Goal: Task Accomplishment & Management: Manage account settings

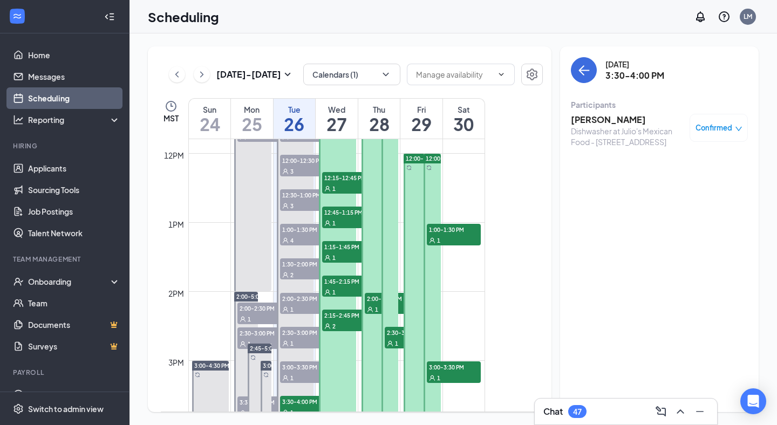
scroll to position [807, 0]
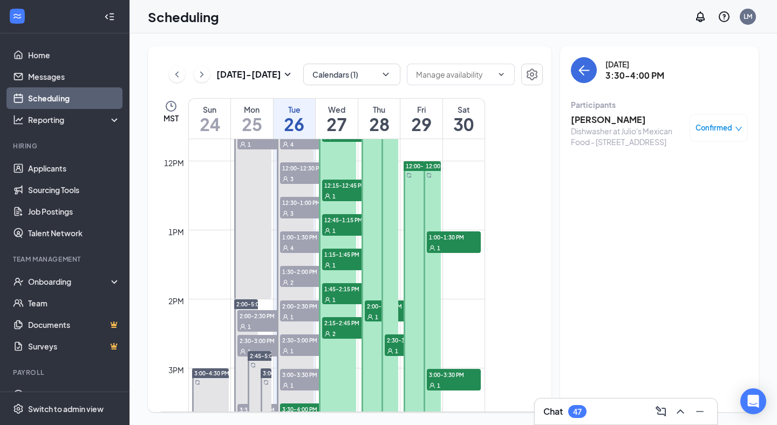
click at [466, 242] on div "1" at bounding box center [454, 247] width 54 height 11
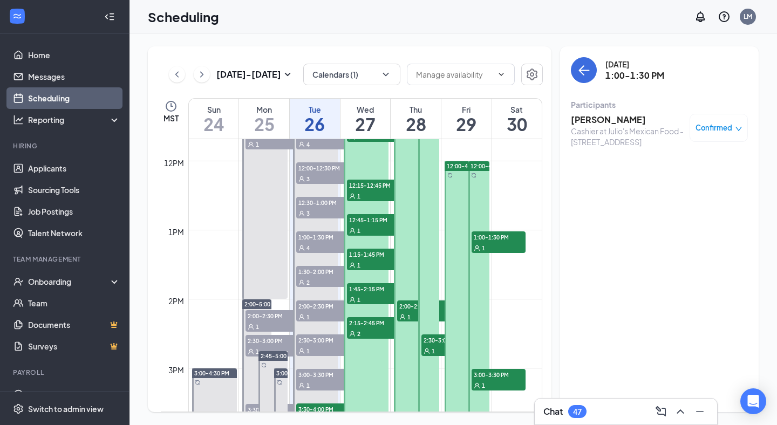
click at [493, 375] on span "3:00-3:30 PM" at bounding box center [498, 374] width 54 height 11
click at [200, 72] on icon "ChevronRight" at bounding box center [201, 74] width 11 height 13
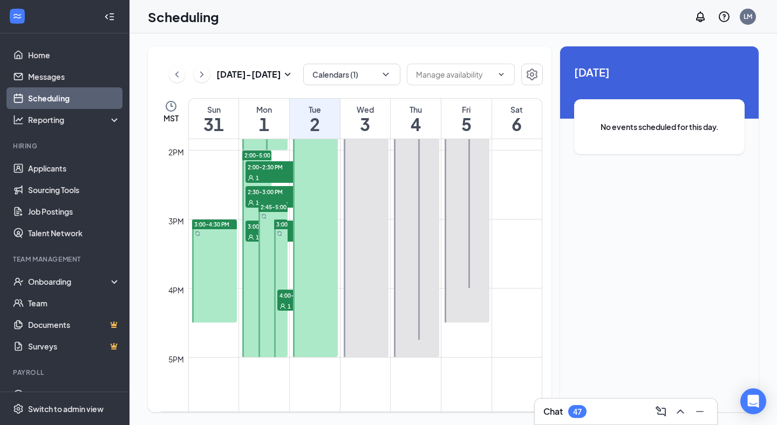
scroll to position [995, 0]
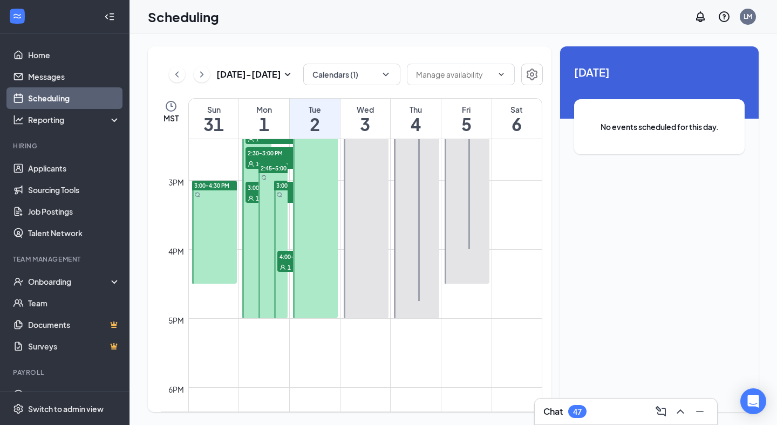
click at [204, 243] on div at bounding box center [214, 232] width 45 height 103
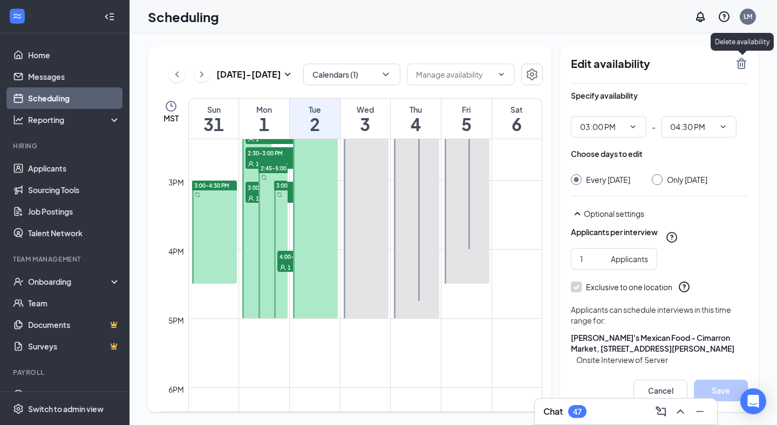
click at [741, 63] on icon "TrashOutline" at bounding box center [741, 63] width 13 height 13
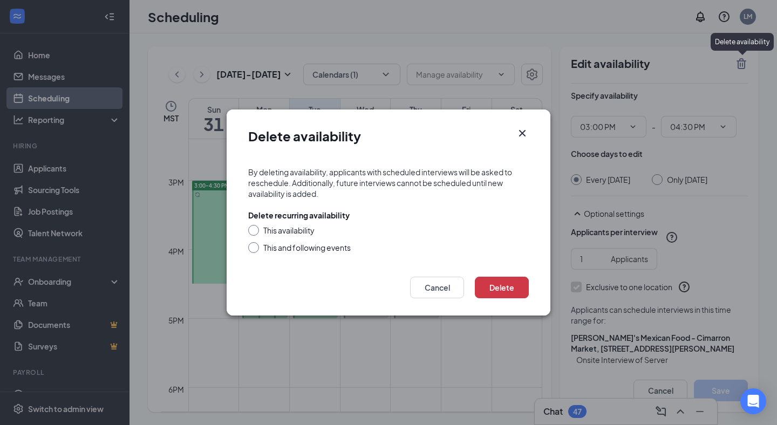
click at [257, 230] on div at bounding box center [253, 230] width 11 height 11
click at [256, 229] on div at bounding box center [253, 230] width 11 height 11
click at [251, 232] on input "This availability" at bounding box center [252, 229] width 8 height 8
radio input "true"
click at [495, 285] on button "Delete" at bounding box center [502, 288] width 54 height 22
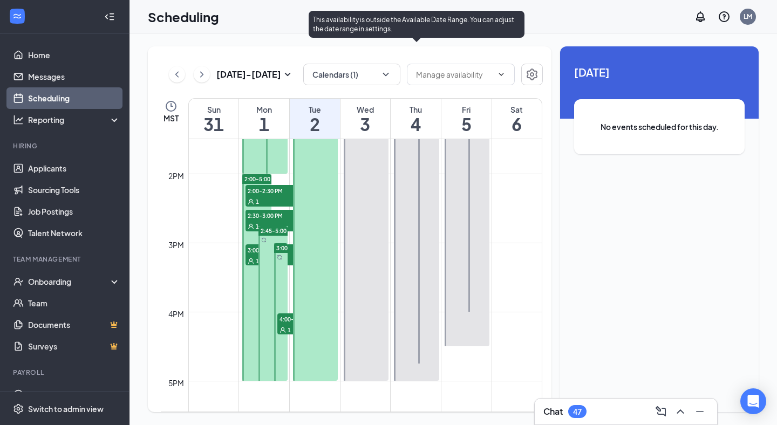
scroll to position [935, 0]
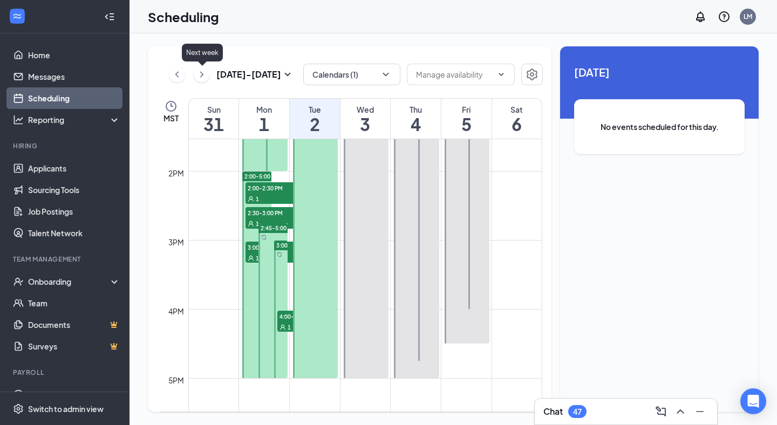
click at [204, 76] on icon "ChevronRight" at bounding box center [201, 74] width 11 height 13
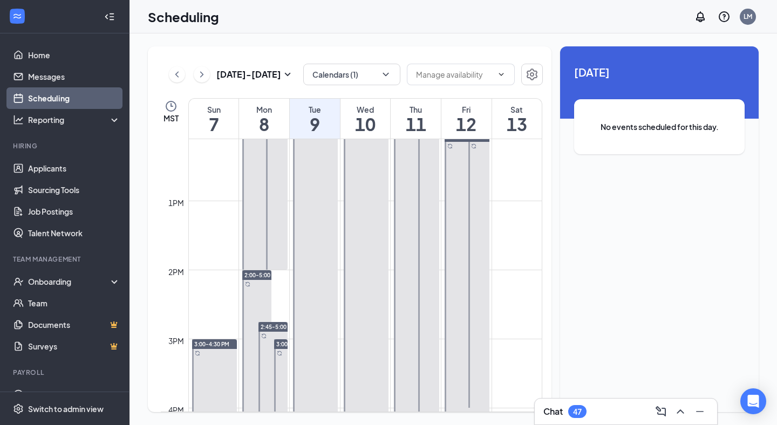
scroll to position [843, 0]
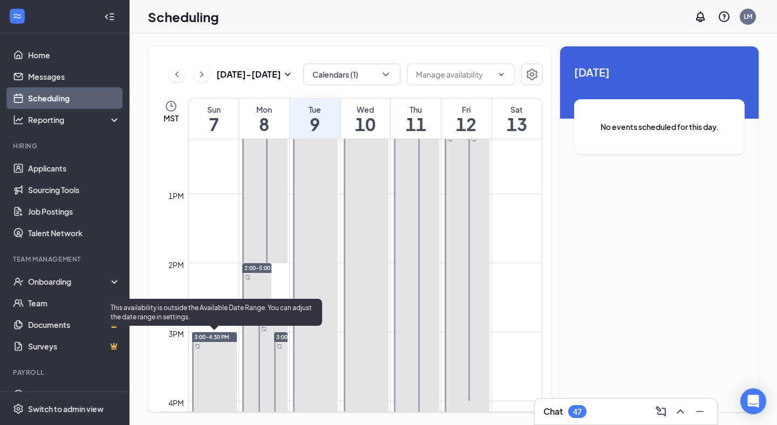
click at [221, 391] on div at bounding box center [214, 383] width 45 height 103
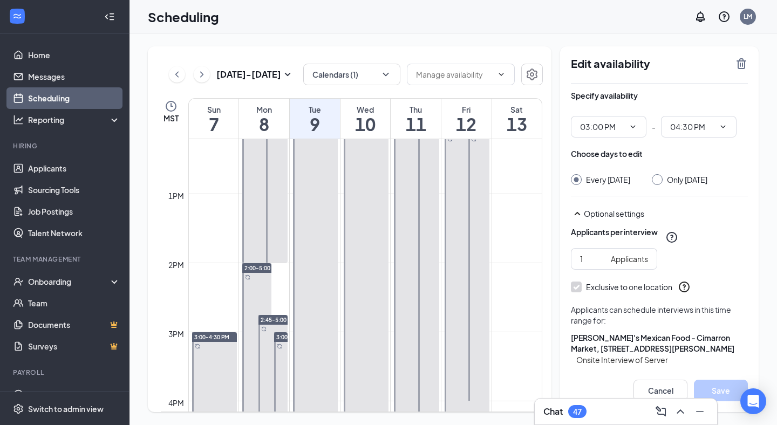
scroll to position [55, 0]
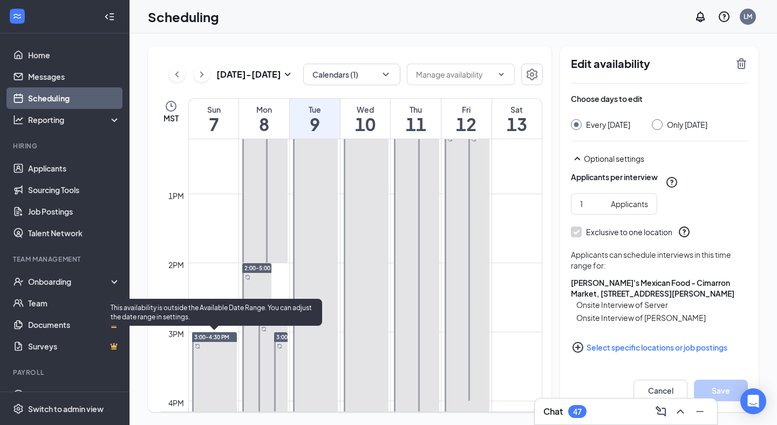
click at [201, 367] on div at bounding box center [214, 383] width 45 height 103
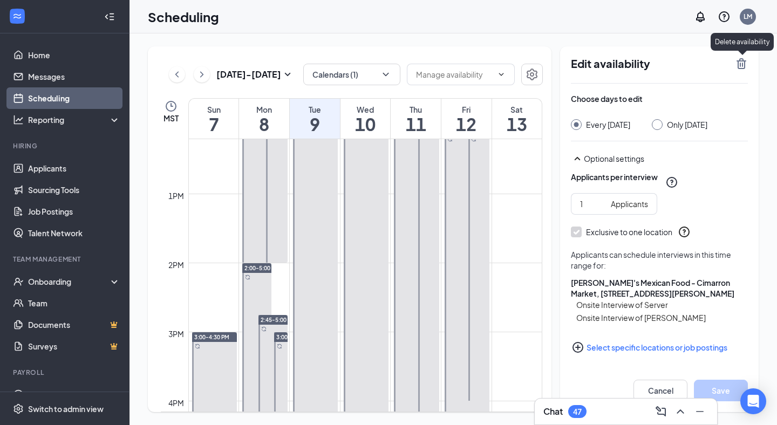
click at [743, 64] on icon "TrashOutline" at bounding box center [741, 63] width 13 height 13
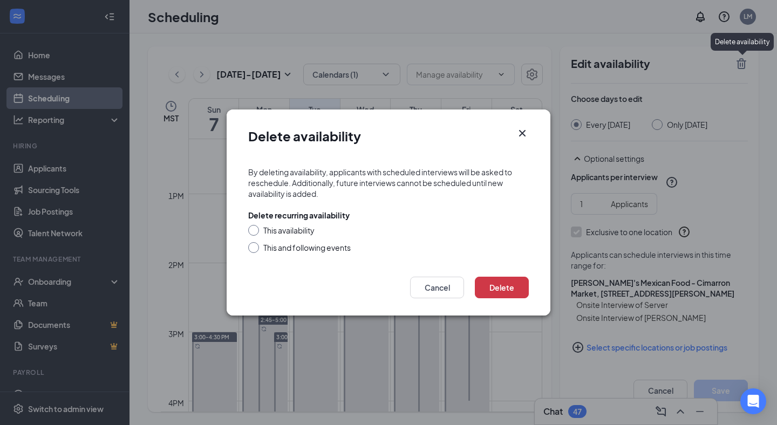
click at [284, 245] on div "This and following events" at bounding box center [306, 247] width 87 height 11
click at [256, 245] on input "This and following events" at bounding box center [252, 246] width 8 height 8
radio input "true"
click at [488, 283] on button "Delete" at bounding box center [502, 288] width 54 height 22
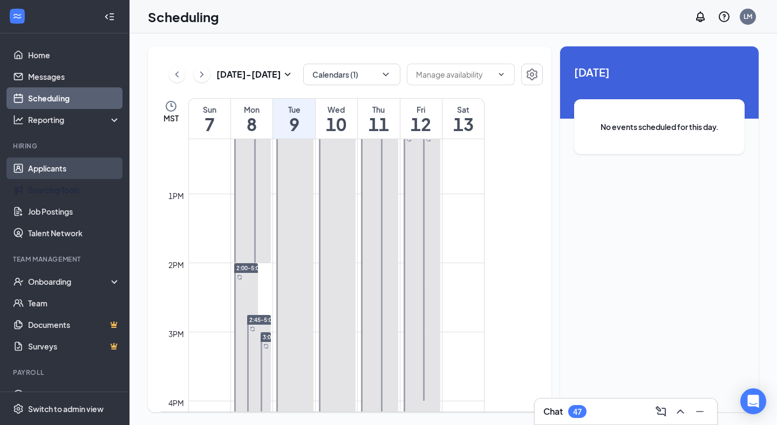
click at [62, 170] on link "Applicants" at bounding box center [74, 169] width 92 height 22
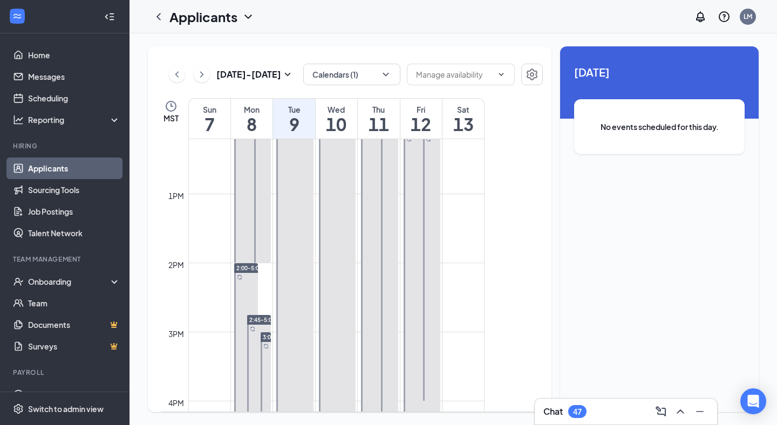
click at [60, 166] on link "Applicants" at bounding box center [74, 169] width 92 height 22
click at [77, 101] on link "Scheduling" at bounding box center [74, 98] width 92 height 22
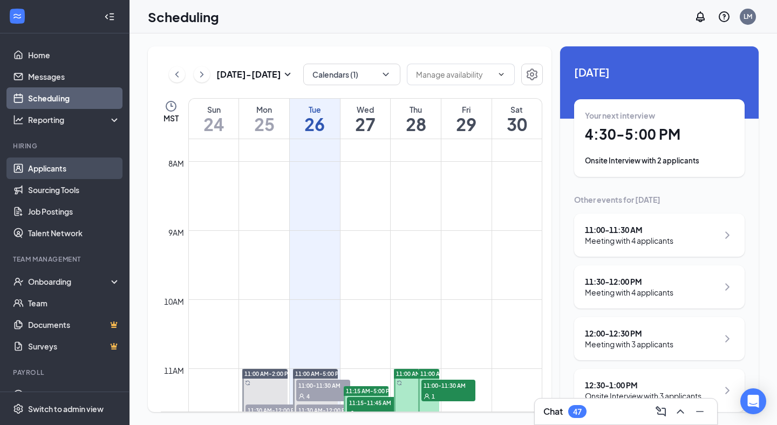
click at [66, 175] on link "Applicants" at bounding box center [74, 169] width 92 height 22
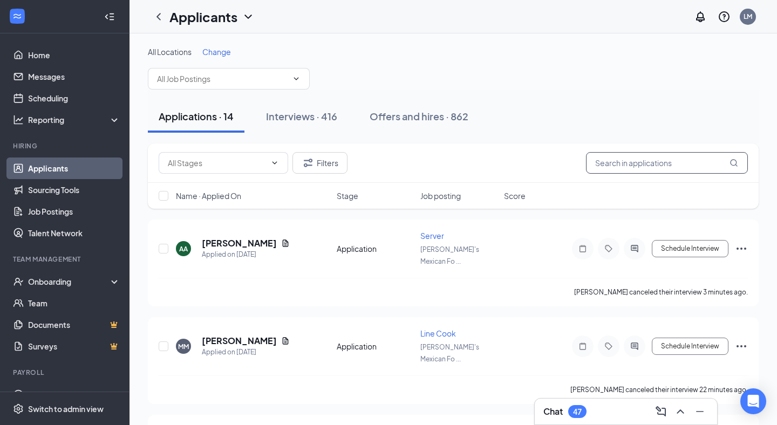
click at [642, 166] on input "text" at bounding box center [667, 163] width 162 height 22
type input "[PERSON_NAME]"
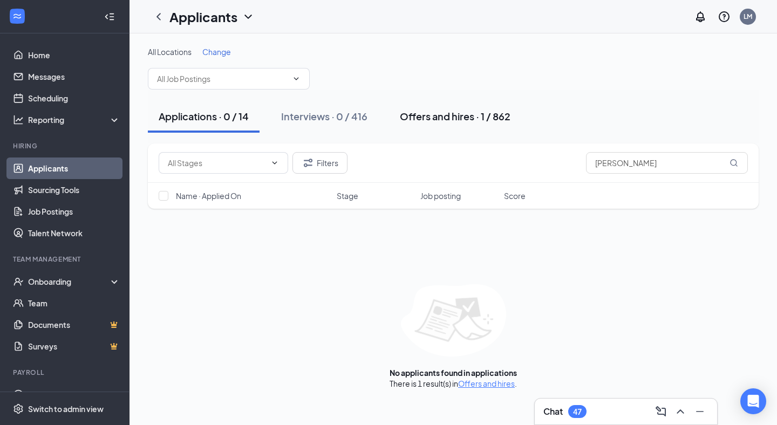
click at [451, 101] on button "Offers and hires · 1 / 862" at bounding box center [455, 116] width 132 height 32
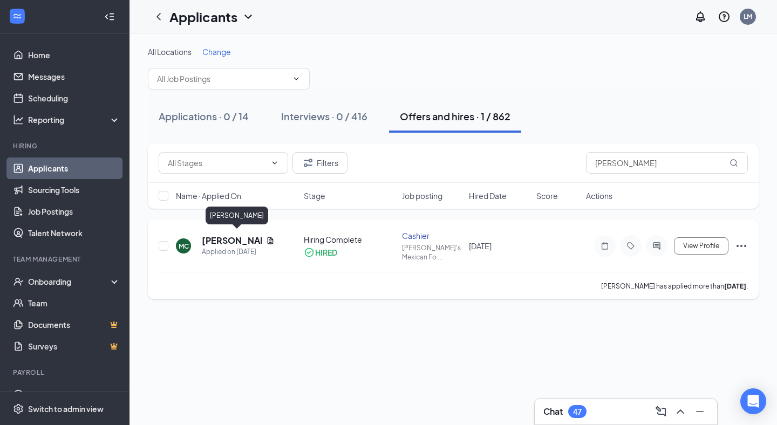
click at [250, 241] on h5 "[PERSON_NAME]" at bounding box center [232, 241] width 60 height 12
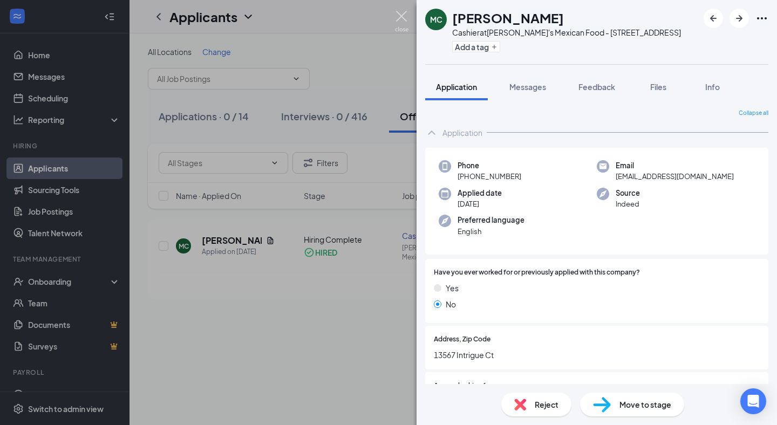
click at [400, 13] on img at bounding box center [401, 21] width 13 height 21
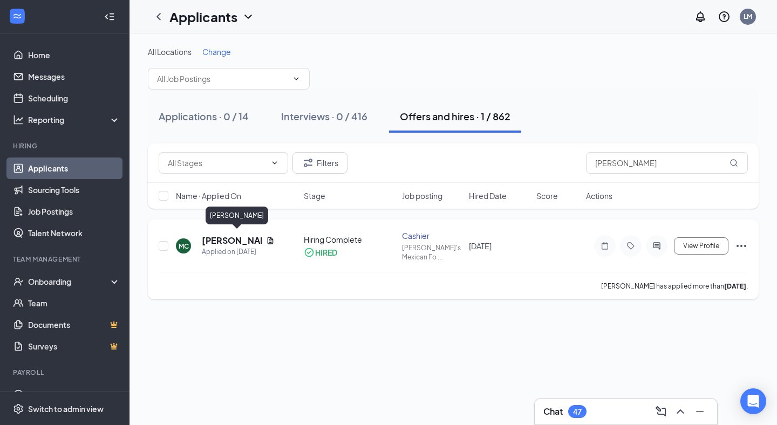
click at [218, 235] on h5 "[PERSON_NAME]" at bounding box center [232, 241] width 60 height 12
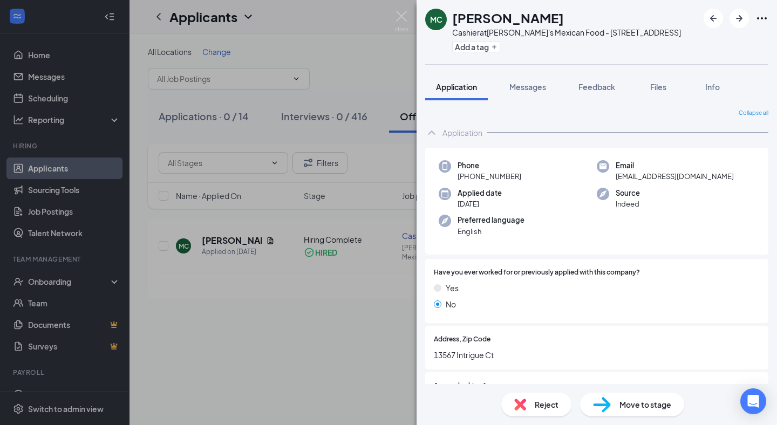
click at [316, 339] on div "MC [PERSON_NAME] at Julio's Mexican Food - [STREET_ADDRESS] Add a tag Applicati…" at bounding box center [388, 212] width 777 height 425
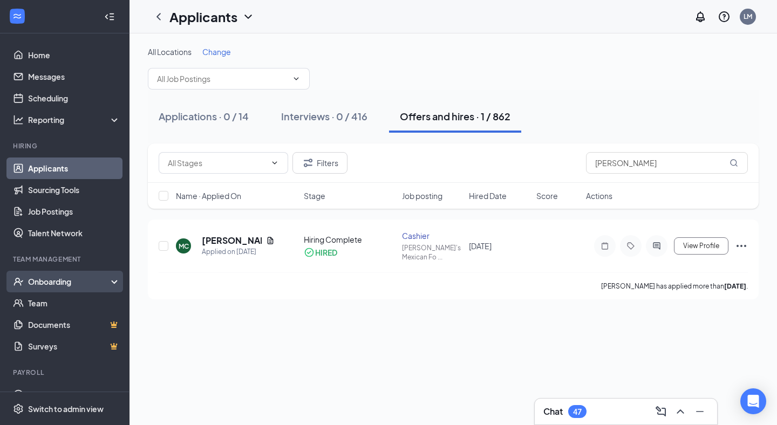
click at [90, 271] on div "Onboarding" at bounding box center [64, 282] width 129 height 22
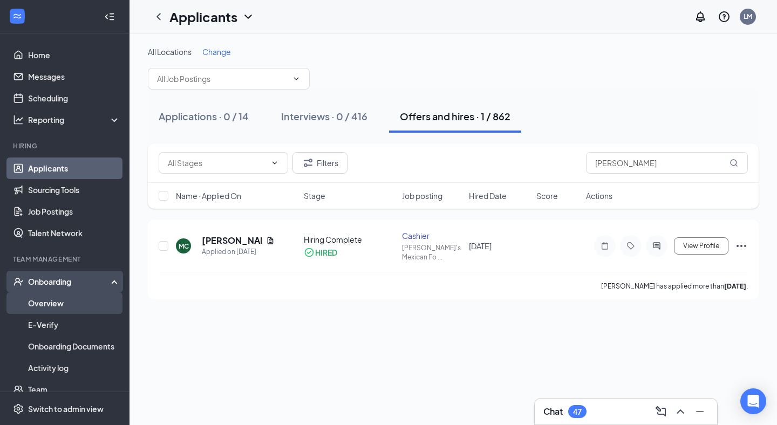
click at [91, 306] on link "Overview" at bounding box center [74, 303] width 92 height 22
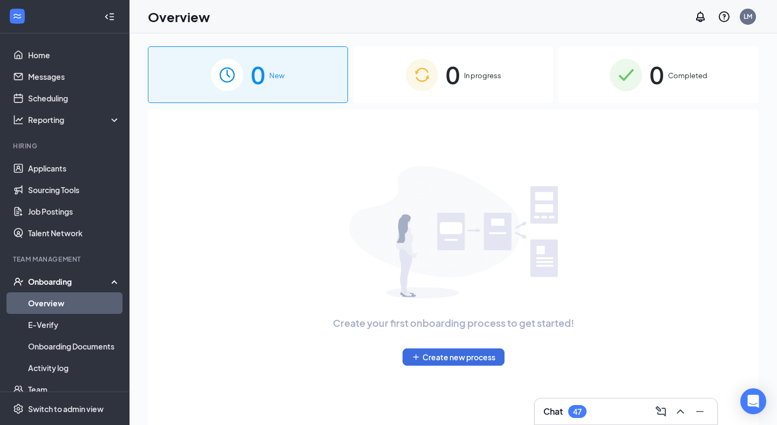
click at [438, 62] on div "0 In progress" at bounding box center [453, 74] width 200 height 57
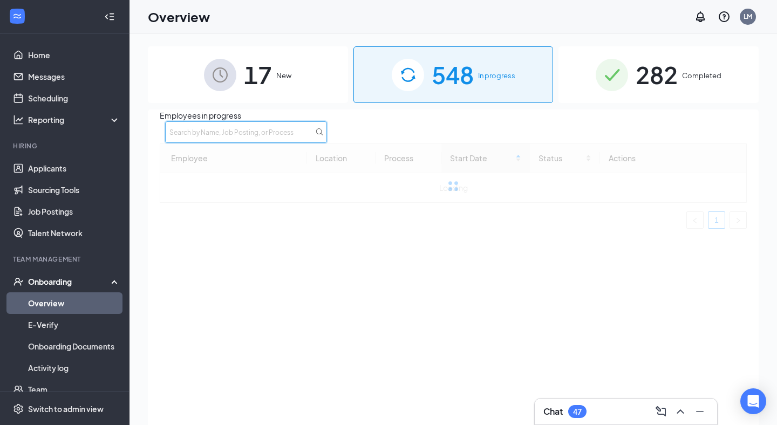
click at [327, 141] on input "text" at bounding box center [246, 132] width 162 height 22
type input "m"
type input "chong"
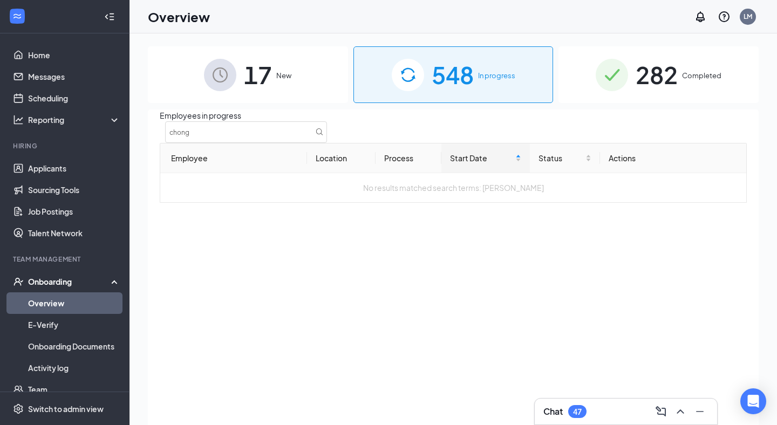
click at [669, 81] on span "282" at bounding box center [656, 74] width 42 height 37
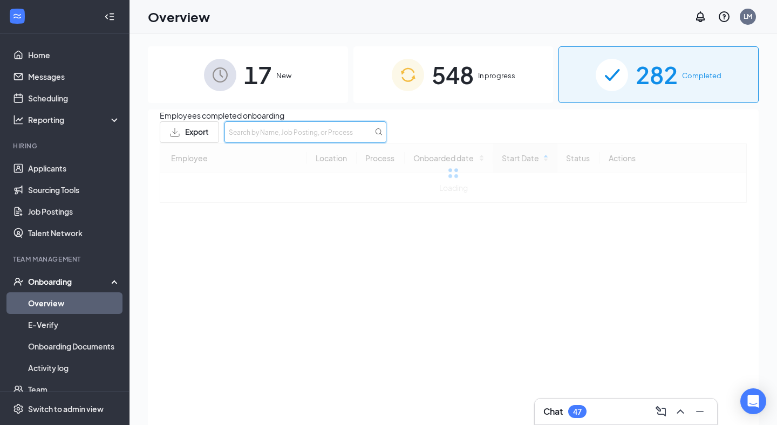
click at [386, 139] on input "text" at bounding box center [305, 132] width 162 height 22
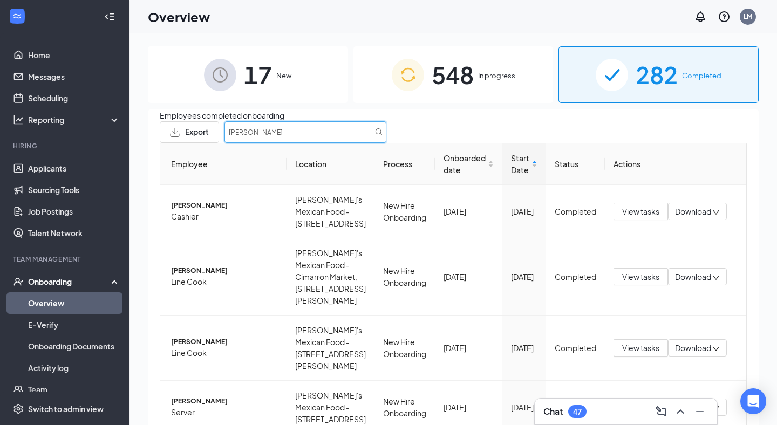
type input "[PERSON_NAME]"
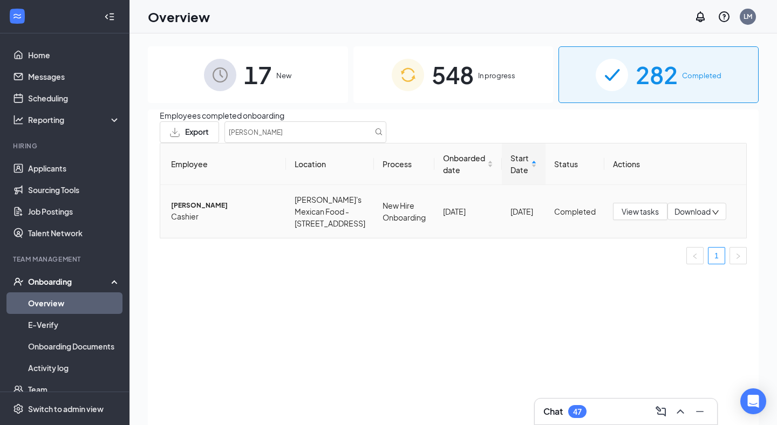
click at [197, 211] on span "[PERSON_NAME]" at bounding box center [224, 206] width 106 height 10
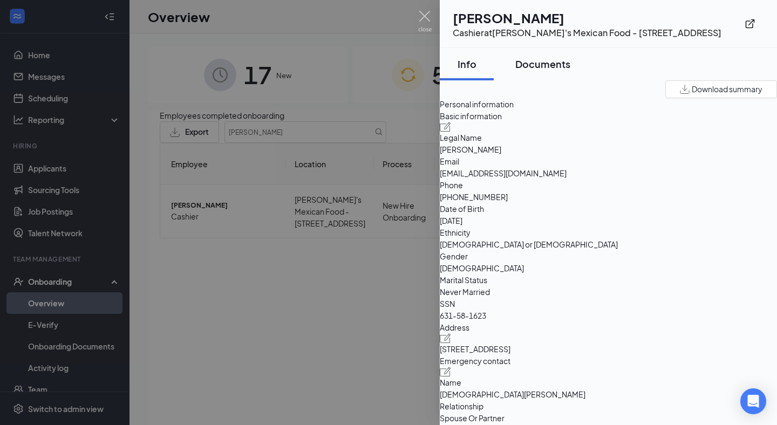
click at [570, 68] on div "Documents" at bounding box center [542, 63] width 55 height 13
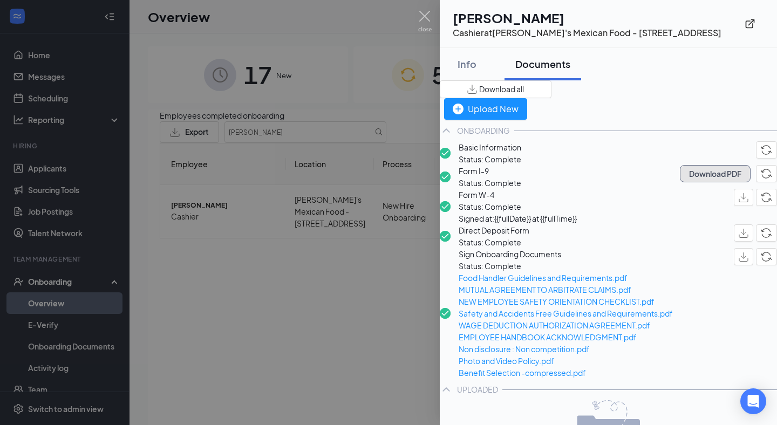
click at [680, 182] on button "Download PDF" at bounding box center [715, 173] width 71 height 17
